Goal: Task Accomplishment & Management: Manage account settings

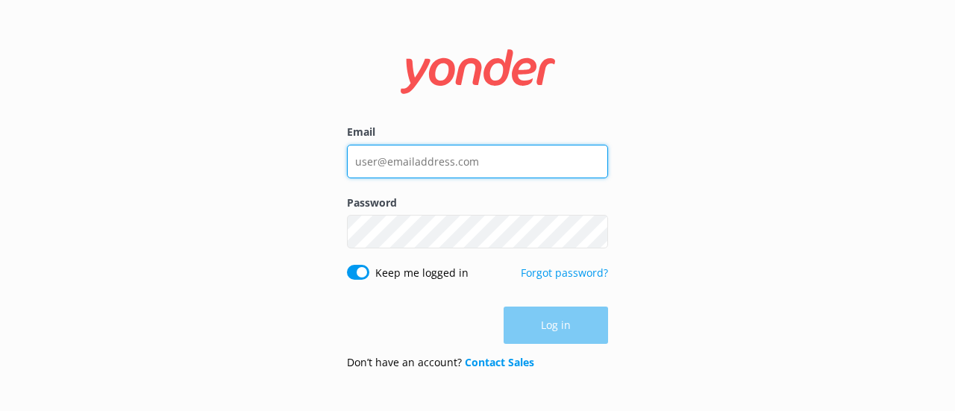
type input "[PERSON_NAME][EMAIL_ADDRESS][DOMAIN_NAME]"
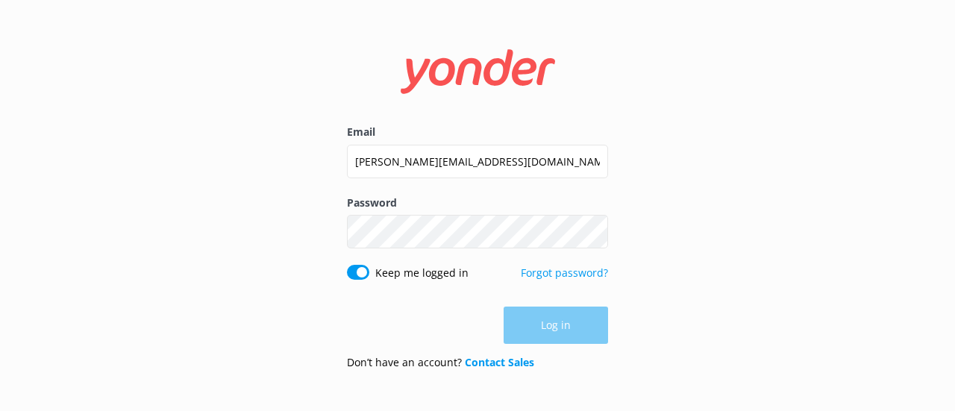
click at [534, 328] on div "Log in" at bounding box center [477, 325] width 261 height 37
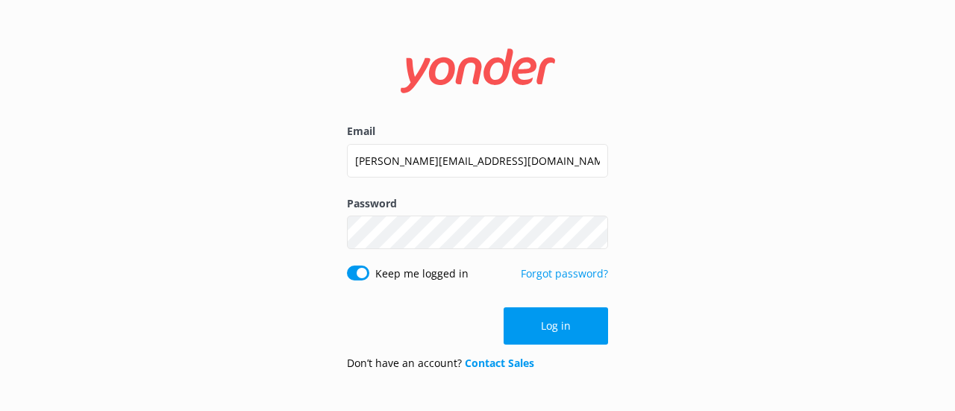
click at [536, 332] on button "Log in" at bounding box center [556, 325] width 104 height 37
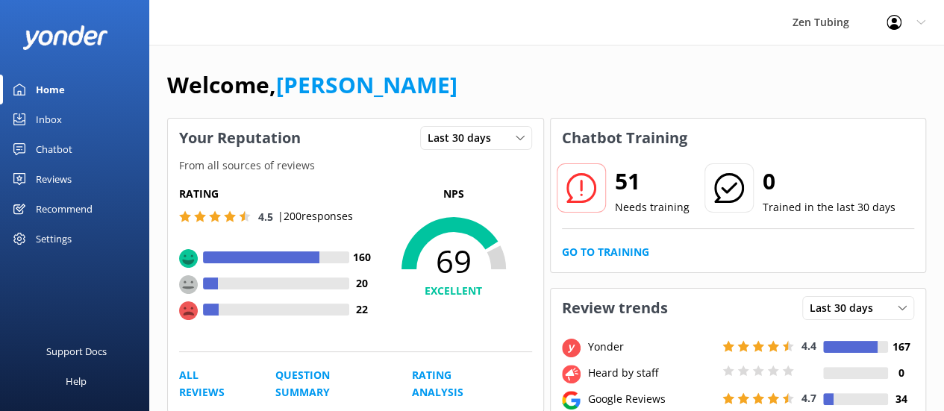
click at [55, 151] on div "Chatbot" at bounding box center [54, 149] width 37 height 30
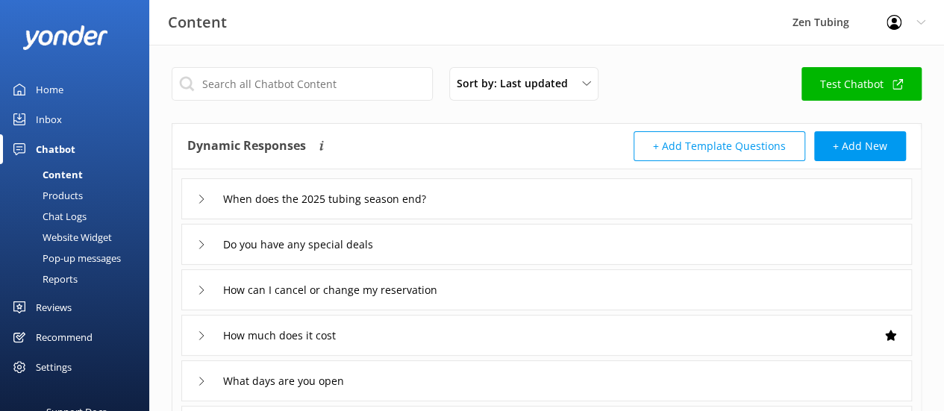
click at [82, 260] on div "Pop-up messages" at bounding box center [65, 258] width 112 height 21
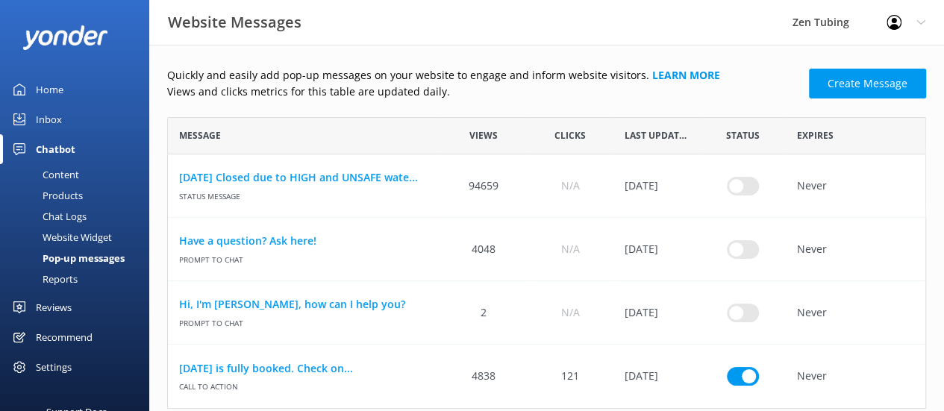
scroll to position [12, 12]
click at [731, 374] on input "row" at bounding box center [743, 376] width 32 height 19
checkbox input "false"
